Goal: Information Seeking & Learning: Check status

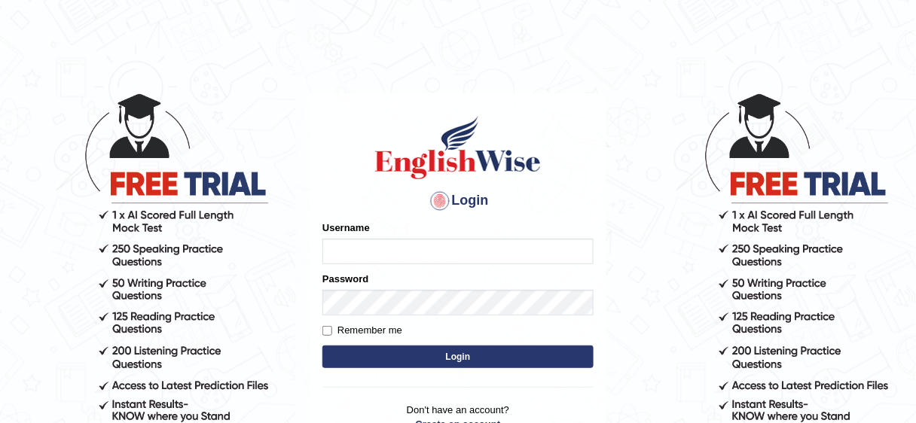
type input "bhuvaneswari_parramatta"
click at [365, 350] on button "Login" at bounding box center [457, 357] width 271 height 23
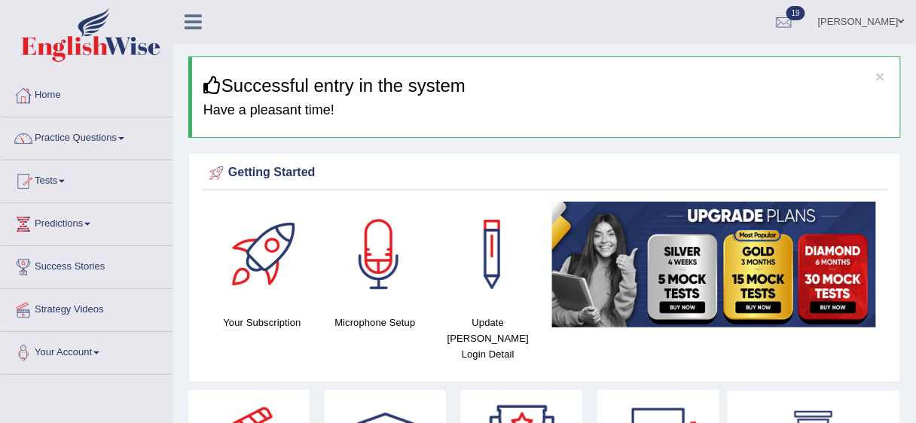
click at [41, 93] on link "Home" at bounding box center [87, 94] width 172 height 38
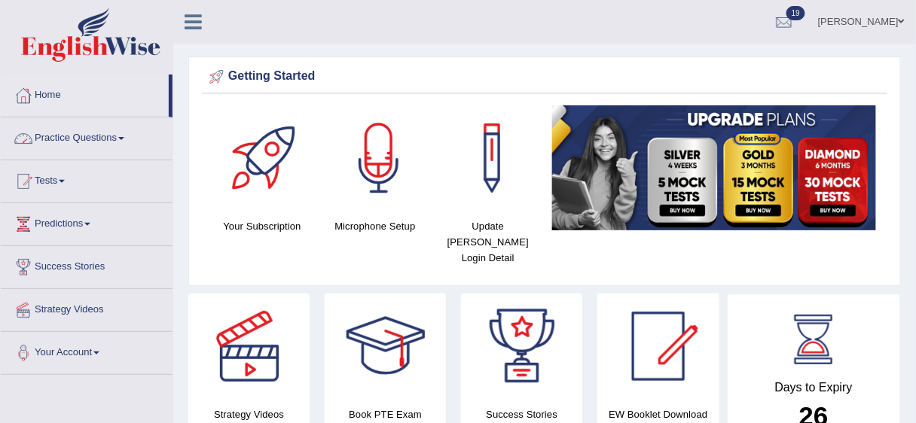
click at [129, 136] on link "Practice Questions" at bounding box center [87, 136] width 172 height 38
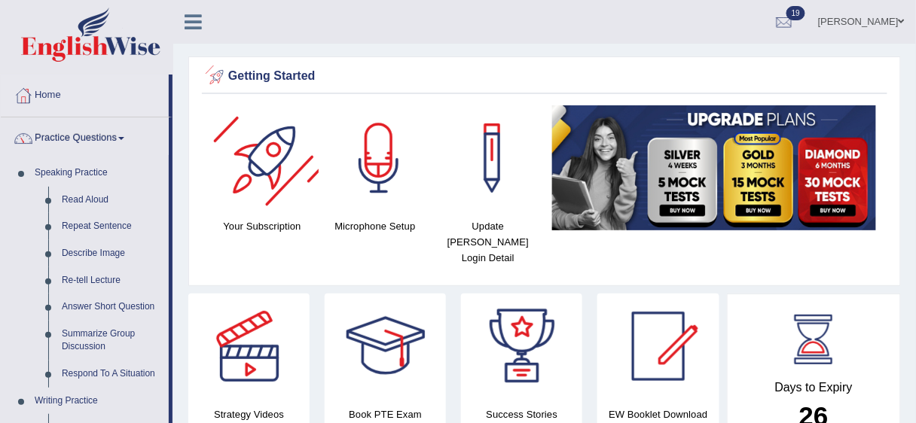
click at [219, 117] on div at bounding box center [265, 157] width 105 height 105
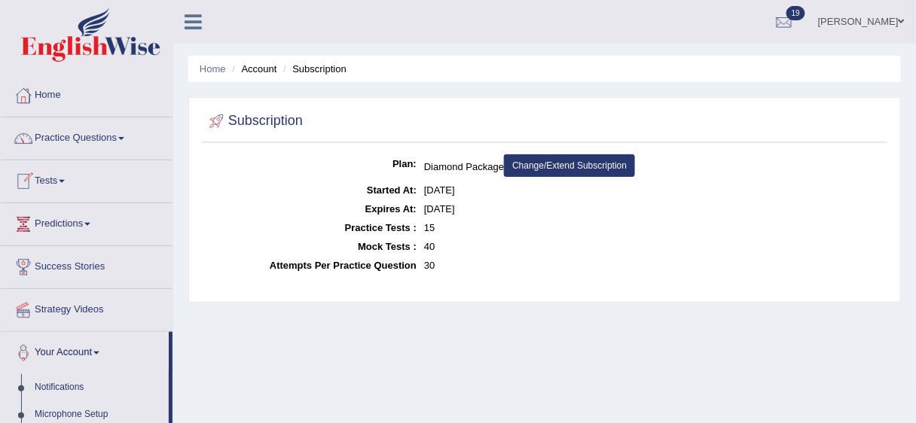
click at [69, 180] on link "Tests" at bounding box center [87, 179] width 172 height 38
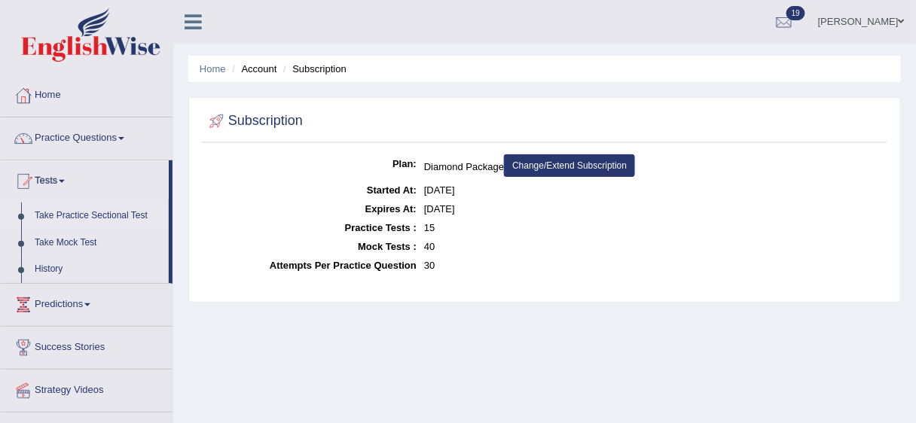
click at [98, 214] on link "Take Practice Sectional Test" at bounding box center [98, 216] width 141 height 27
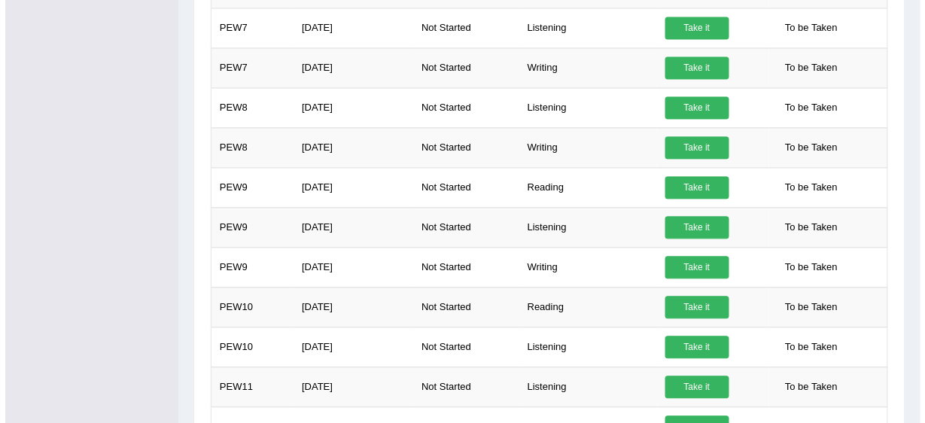
scroll to position [787, 0]
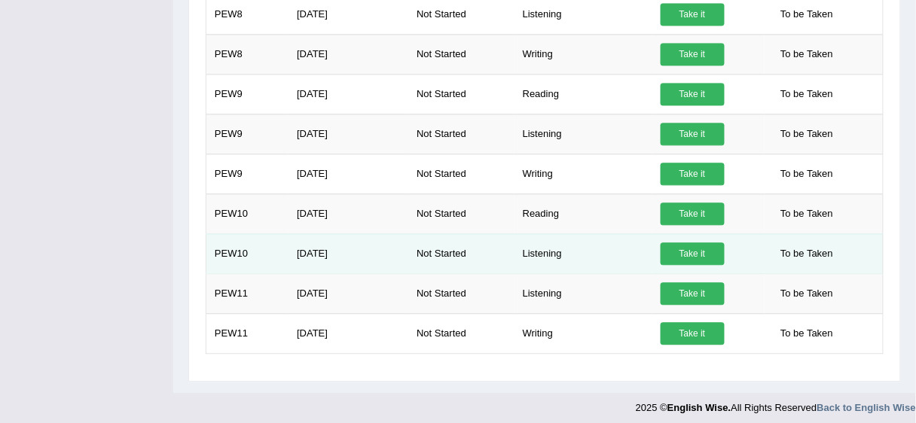
click at [686, 247] on link "Take it" at bounding box center [692, 253] width 64 height 23
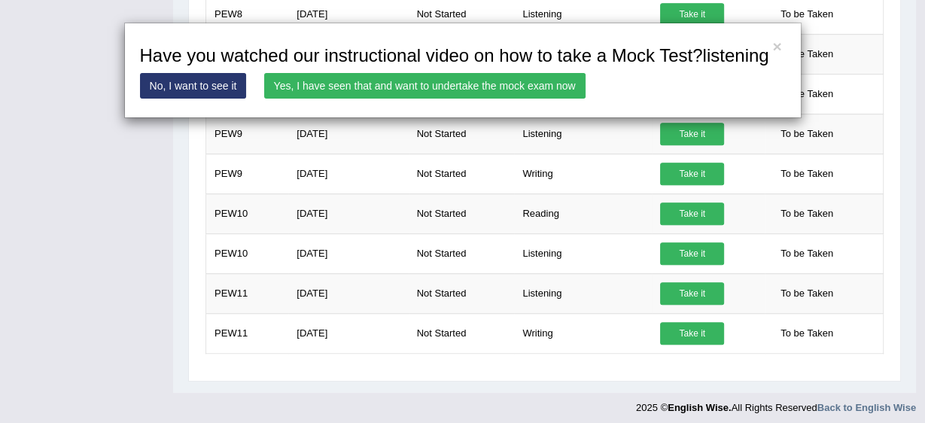
click at [437, 93] on link "Yes, I have seen that and want to undertake the mock exam now" at bounding box center [424, 86] width 321 height 26
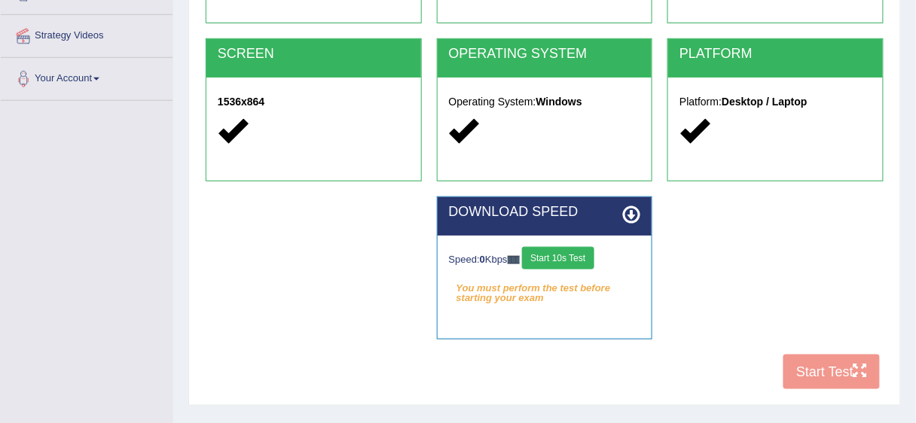
scroll to position [367, 0]
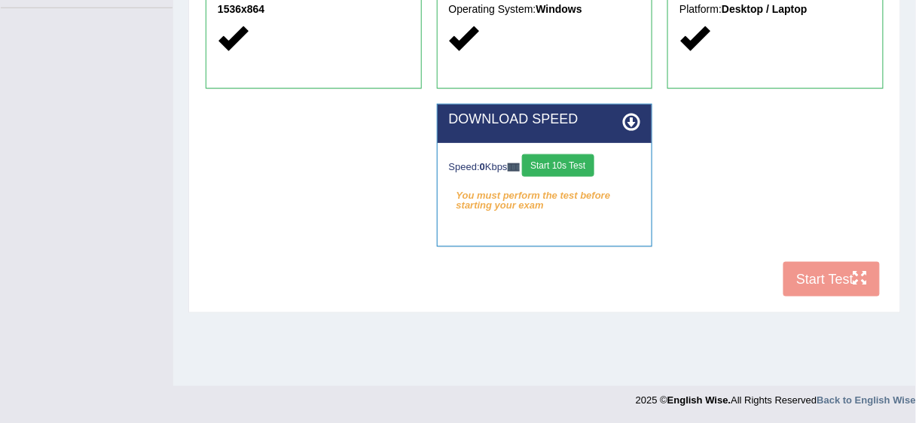
click at [548, 158] on button "Start 10s Test" at bounding box center [558, 165] width 72 height 23
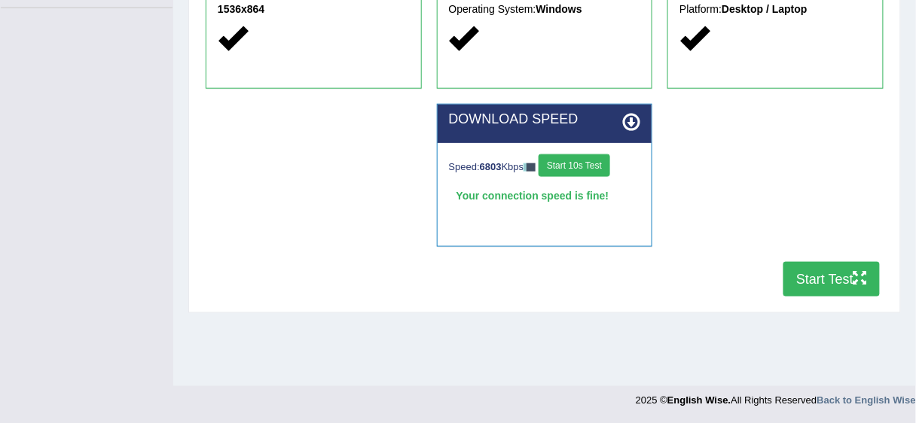
click at [827, 288] on button "Start Test" at bounding box center [831, 279] width 96 height 35
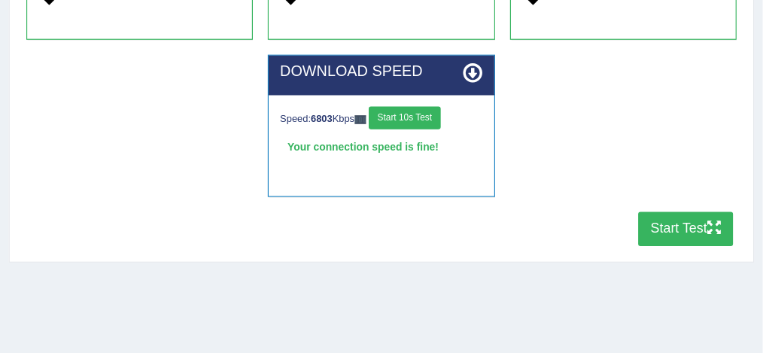
scroll to position [367, 0]
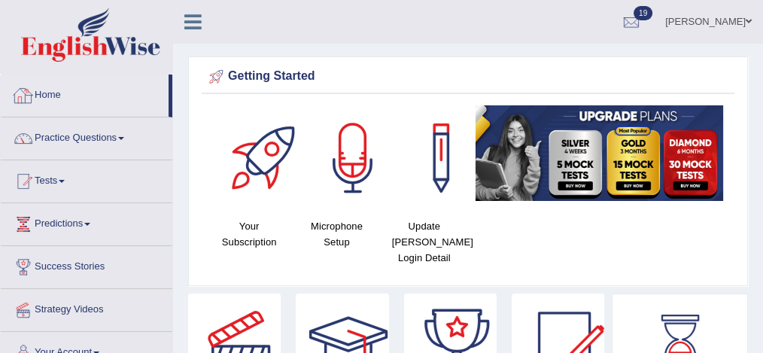
click at [30, 88] on div at bounding box center [23, 95] width 23 height 23
click at [45, 93] on link "Home" at bounding box center [85, 94] width 168 height 38
click at [44, 94] on link "Home" at bounding box center [85, 94] width 168 height 38
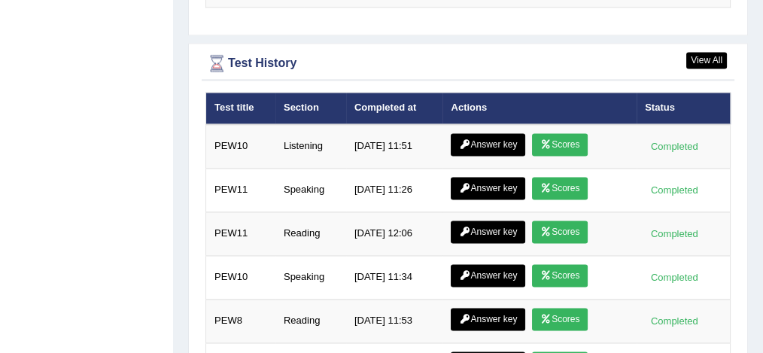
scroll to position [2114, 0]
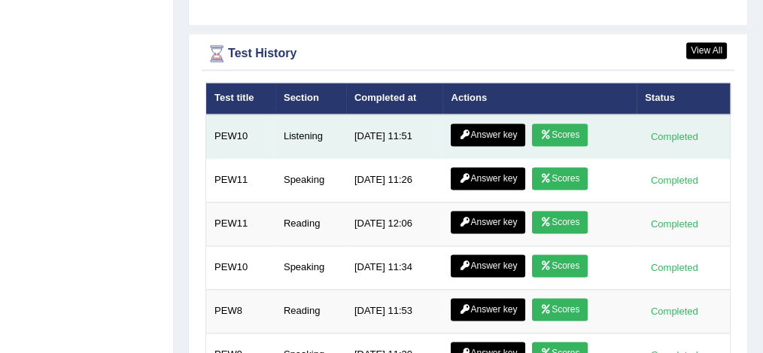
click at [542, 126] on link "Scores" at bounding box center [560, 134] width 56 height 23
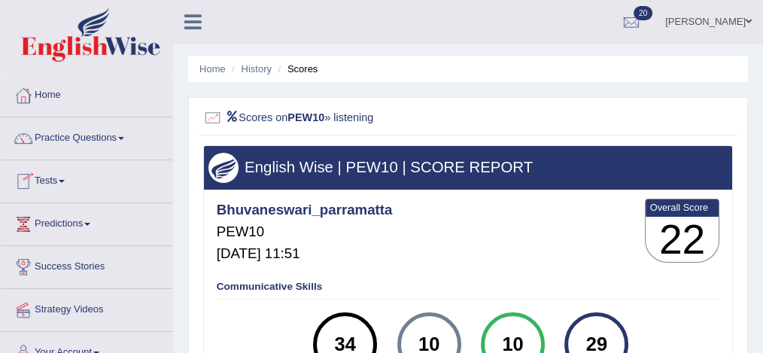
click at [64, 181] on span at bounding box center [62, 181] width 6 height 3
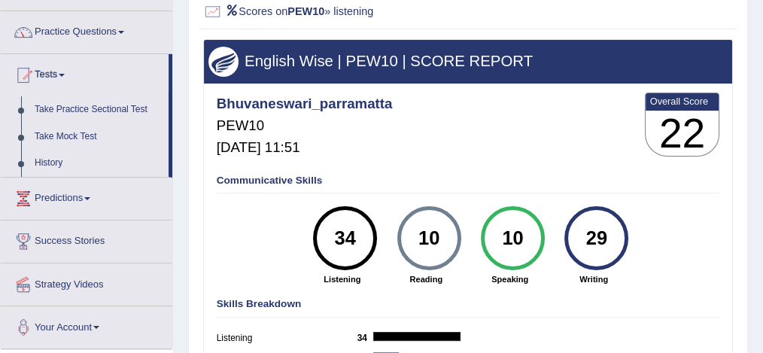
scroll to position [110, 0]
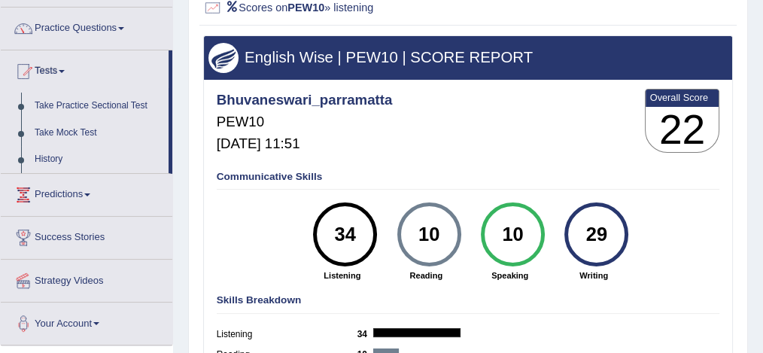
click at [342, 249] on div "34" at bounding box center [344, 235] width 47 height 54
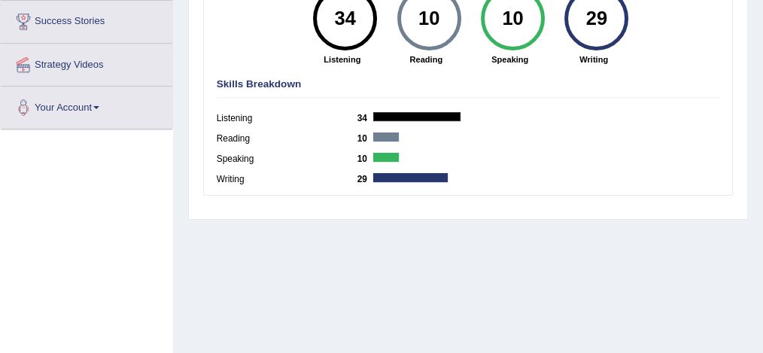
scroll to position [0, 0]
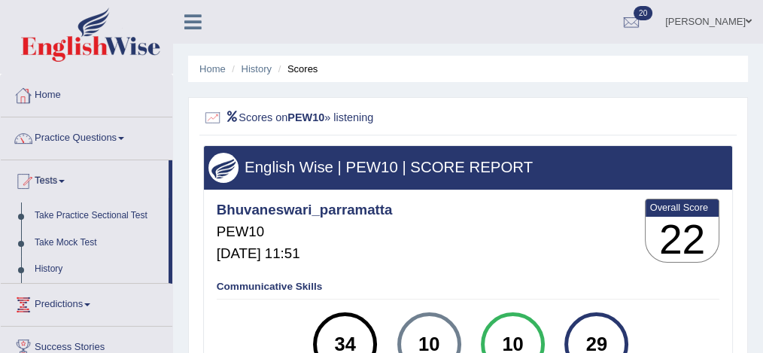
click at [54, 95] on link "Home" at bounding box center [87, 94] width 172 height 38
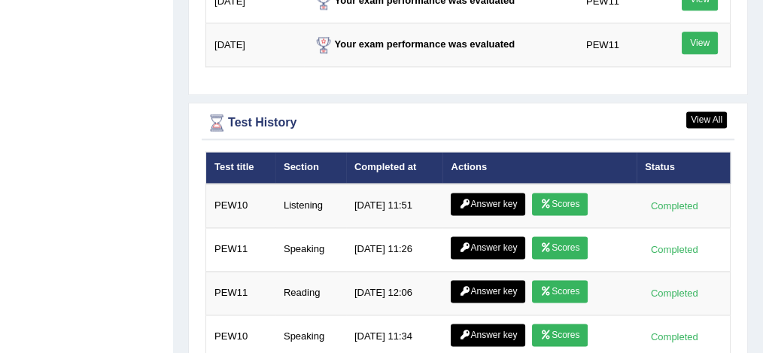
scroll to position [2055, 0]
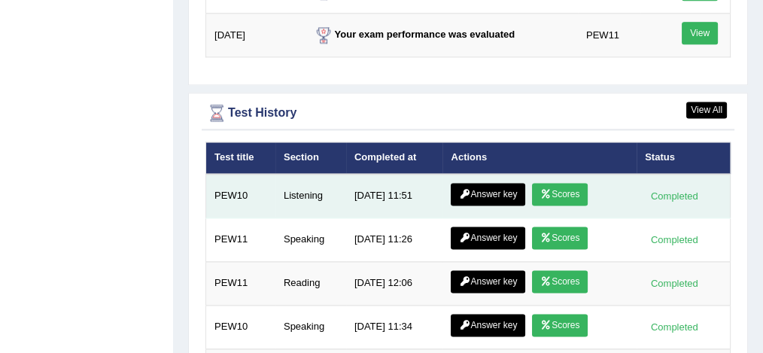
click at [477, 184] on link "Answer key" at bounding box center [488, 194] width 75 height 23
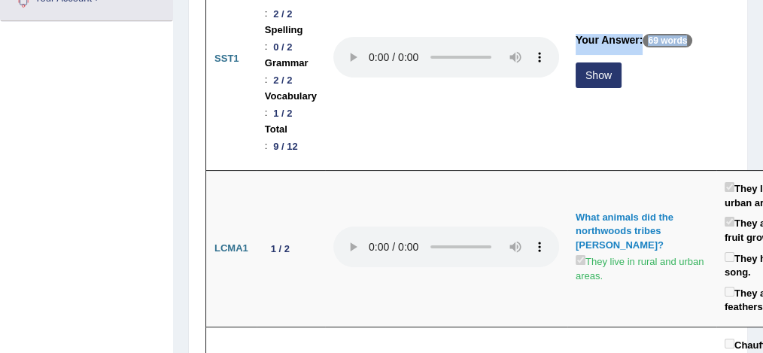
scroll to position [300, 0]
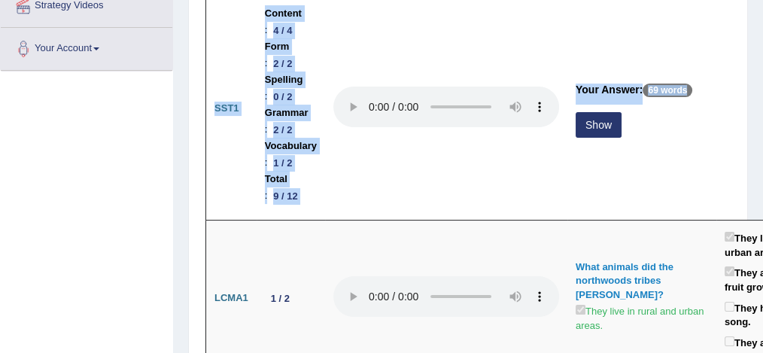
drag, startPoint x: 718, startPoint y: 28, endPoint x: 770, endPoint y: 14, distance: 53.7
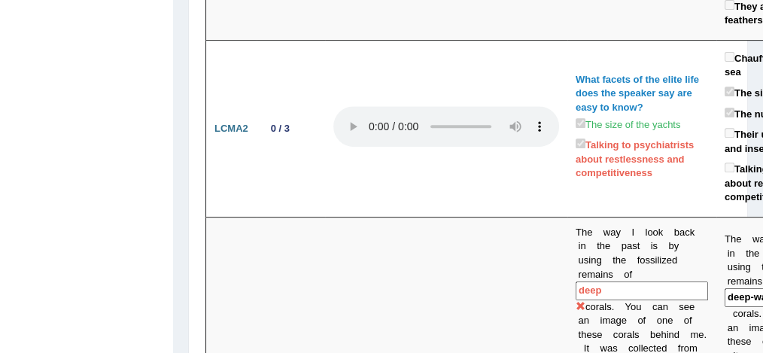
scroll to position [635, 0]
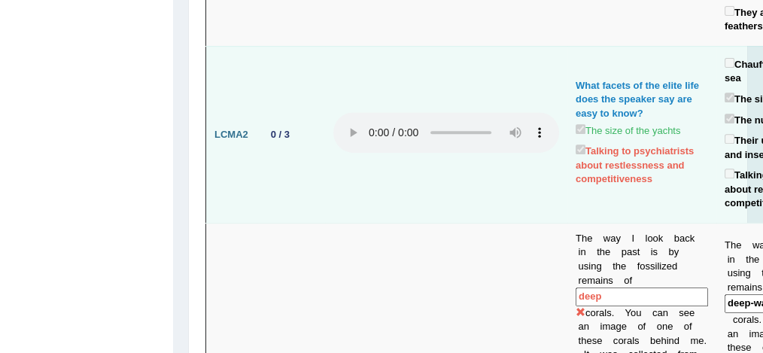
click at [479, 180] on td at bounding box center [446, 134] width 242 height 177
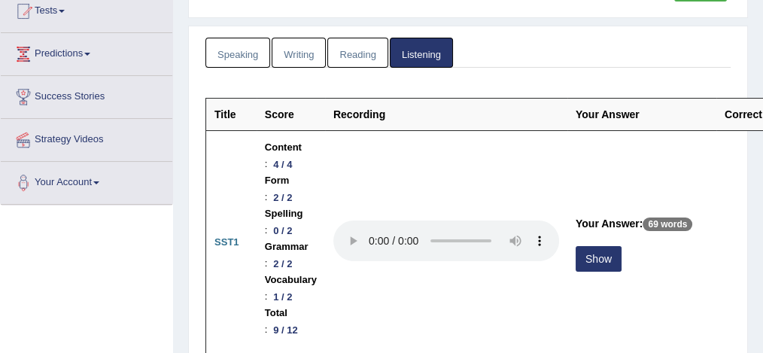
scroll to position [0, 0]
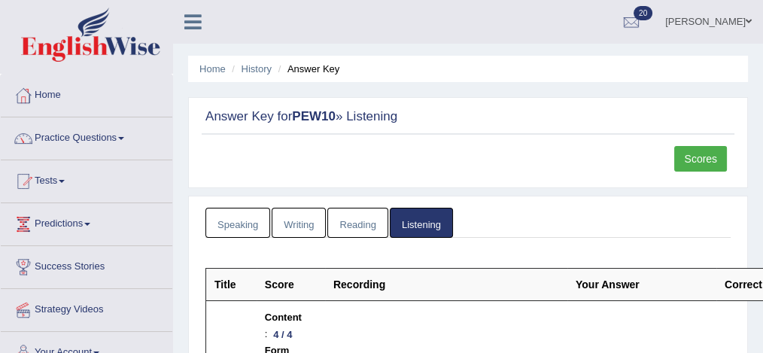
drag, startPoint x: 474, startPoint y: 52, endPoint x: 378, endPoint y: 47, distance: 95.8
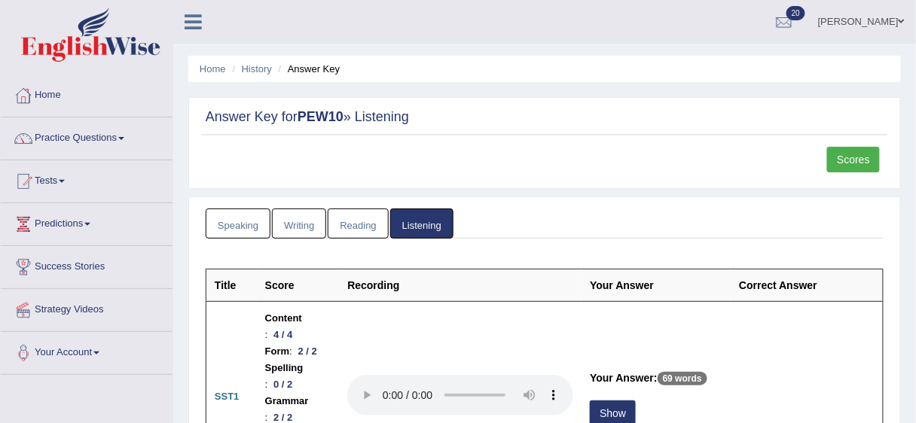
click at [44, 95] on link "Home" at bounding box center [87, 94] width 172 height 38
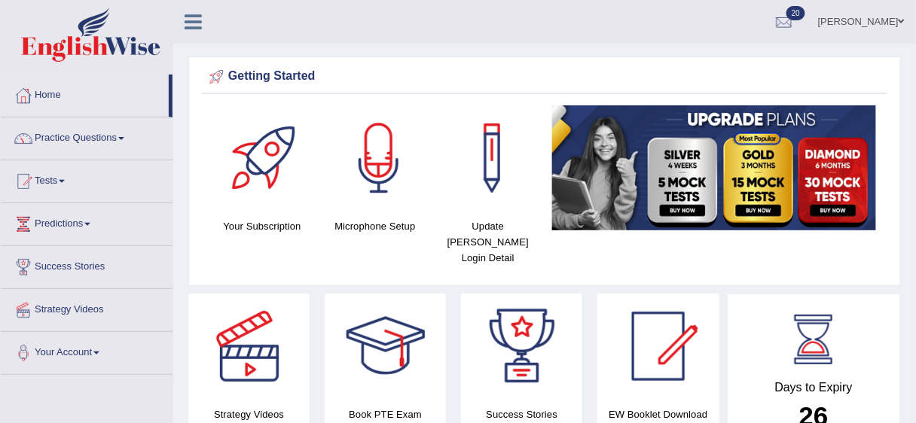
click at [127, 134] on link "Practice Questions" at bounding box center [87, 136] width 172 height 38
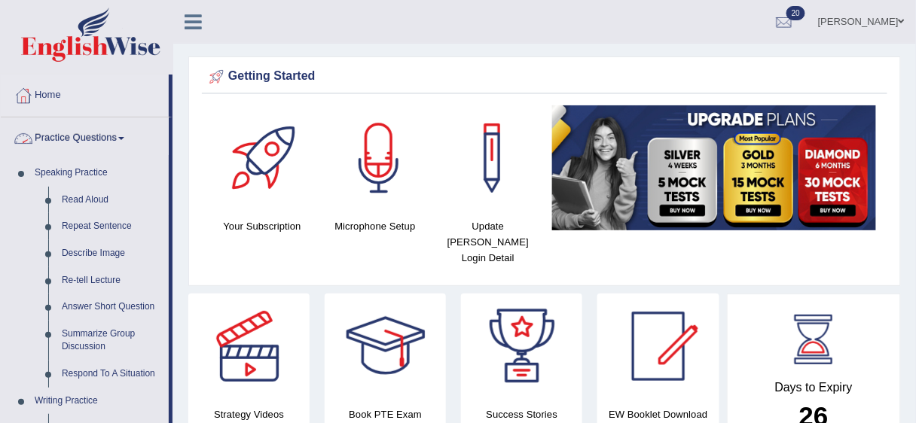
click at [126, 136] on link "Practice Questions" at bounding box center [85, 136] width 168 height 38
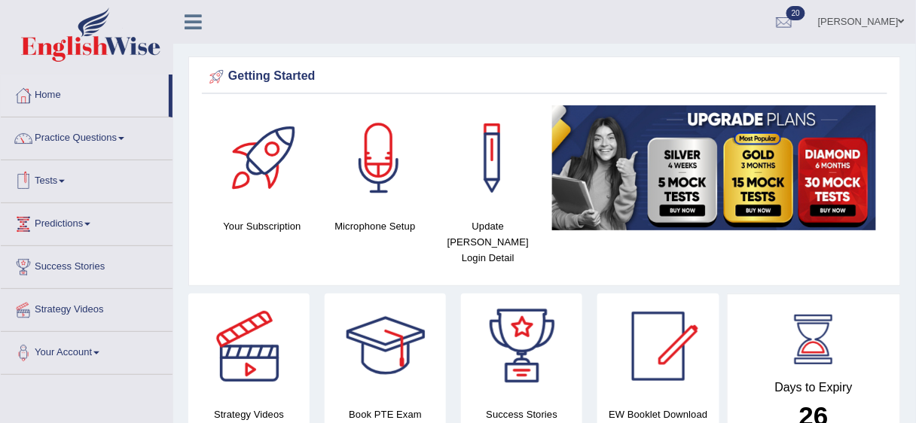
click at [66, 175] on link "Tests" at bounding box center [87, 179] width 172 height 38
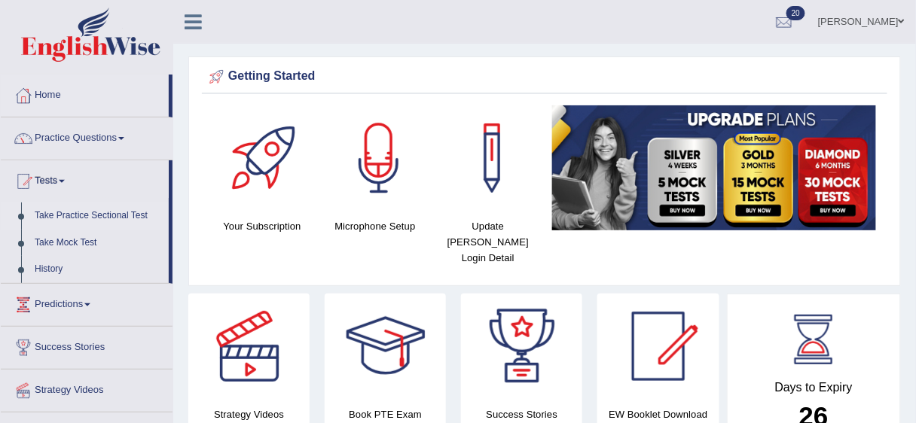
click at [92, 214] on link "Take Practice Sectional Test" at bounding box center [98, 216] width 141 height 27
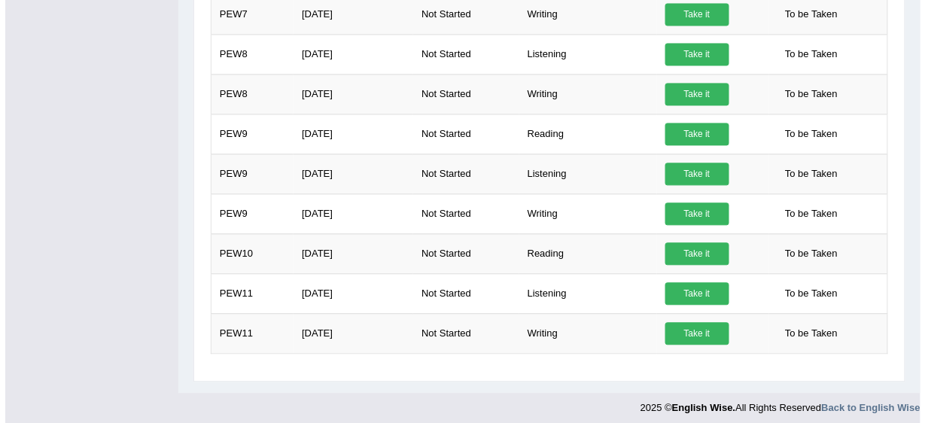
scroll to position [743, 0]
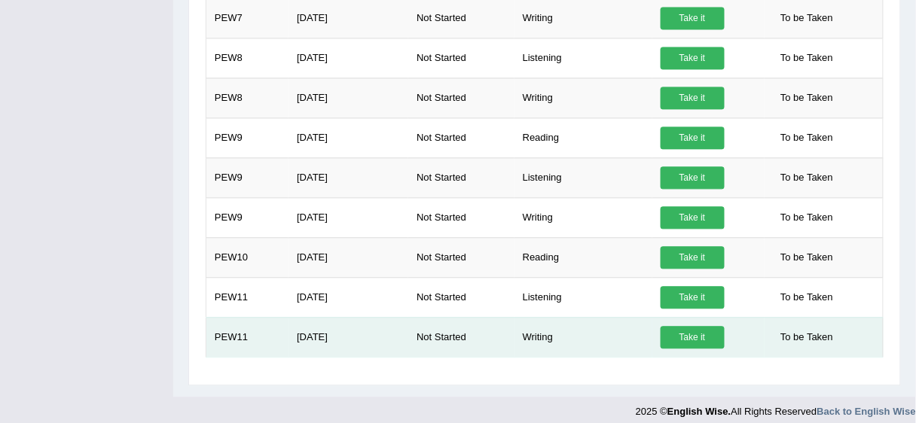
click at [689, 331] on link "Take it" at bounding box center [692, 337] width 64 height 23
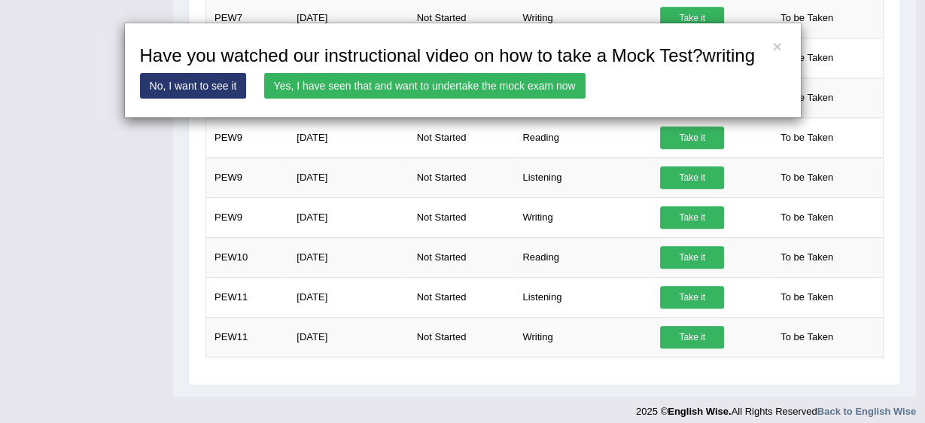
click at [448, 86] on link "Yes, I have seen that and want to undertake the mock exam now" at bounding box center [424, 86] width 321 height 26
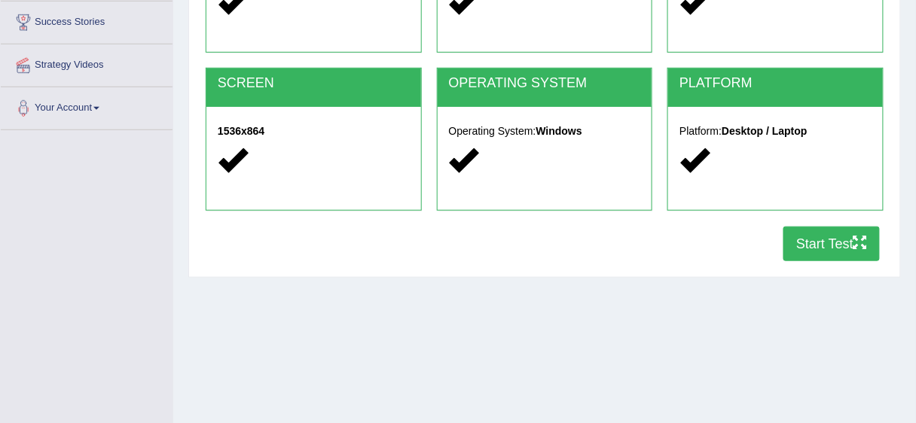
scroll to position [250, 0]
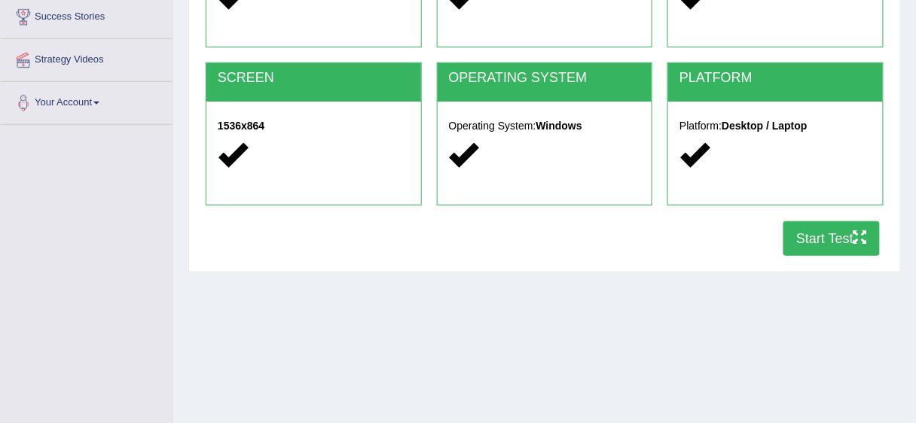
click at [830, 239] on button "Start Test" at bounding box center [831, 238] width 96 height 35
